Goal: Navigation & Orientation: Find specific page/section

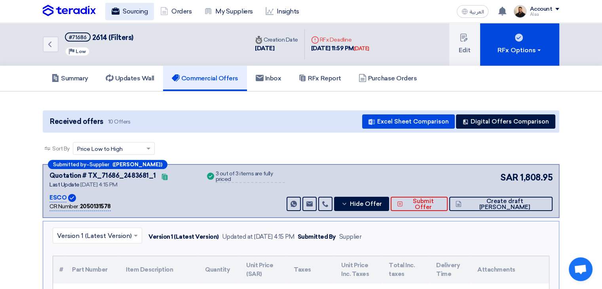
click at [145, 14] on link "Sourcing" at bounding box center [129, 11] width 49 height 17
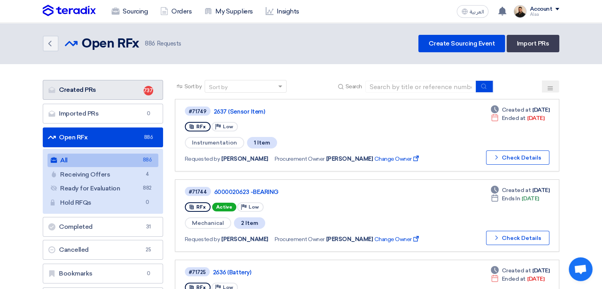
click at [117, 83] on link "Created PRs Created PRs 737" at bounding box center [103, 90] width 120 height 20
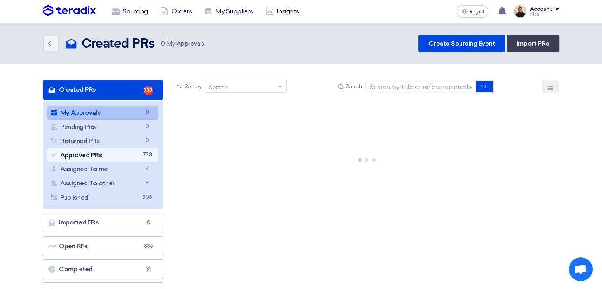
click at [128, 156] on link "Approved PRs Approved PRs 733" at bounding box center [102, 154] width 111 height 13
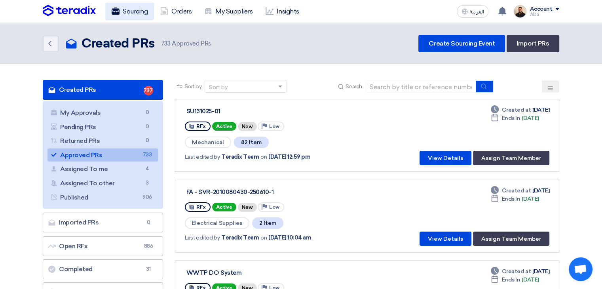
click at [144, 9] on link "Sourcing" at bounding box center [129, 11] width 49 height 17
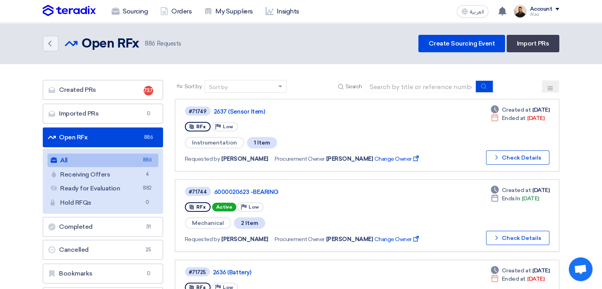
click at [136, 8] on link "Sourcing" at bounding box center [129, 11] width 49 height 17
click at [227, 12] on link "My Suppliers" at bounding box center [228, 11] width 61 height 17
